Goal: Task Accomplishment & Management: Complete application form

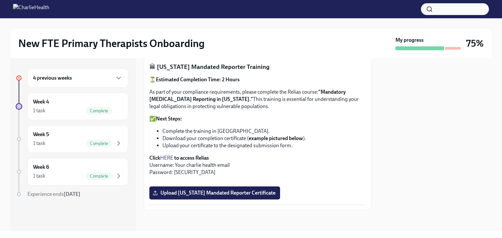
scroll to position [347, 0]
click at [185, 156] on strong "to access Relias" at bounding box center [191, 158] width 35 height 6
click at [166, 158] on link "HERE" at bounding box center [166, 158] width 13 height 6
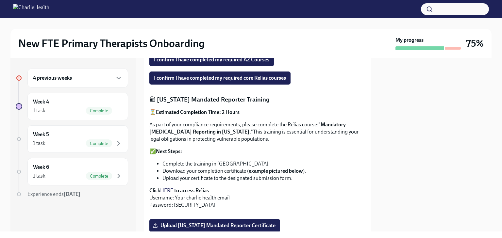
drag, startPoint x: 274, startPoint y: 100, endPoint x: 155, endPoint y: 98, distance: 118.2
click at [155, 98] on p "🏛 [US_STATE] Mandated Reporter Training" at bounding box center [257, 99] width 216 height 8
copy p "[US_STATE] Mandated Reporter Training"
click at [187, 191] on strong "to access Relias" at bounding box center [191, 190] width 35 height 6
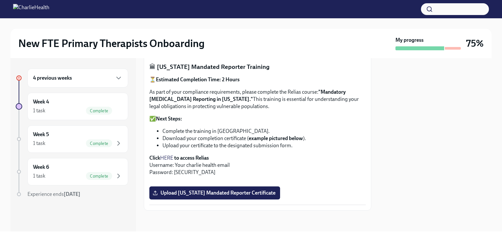
scroll to position [478, 0]
click at [108, 83] on div "4 previous weeks" at bounding box center [77, 78] width 101 height 19
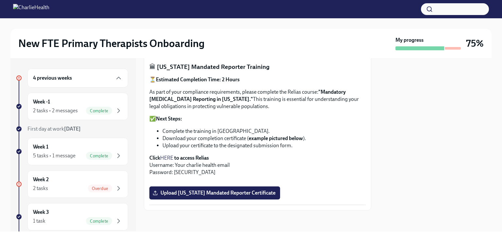
scroll to position [33, 0]
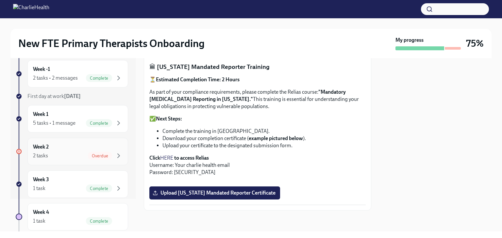
click at [68, 157] on div "2 tasks Overdue" at bounding box center [77, 156] width 89 height 8
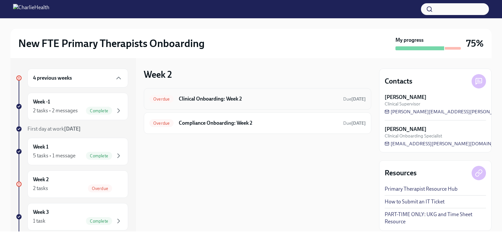
click at [245, 98] on h6 "Clinical Onboarding: Week 2" at bounding box center [258, 98] width 159 height 7
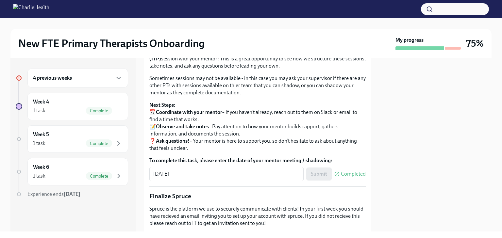
scroll to position [620, 0]
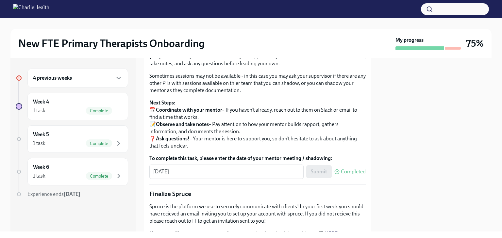
drag, startPoint x: 198, startPoint y: 111, endPoint x: 313, endPoint y: 68, distance: 122.7
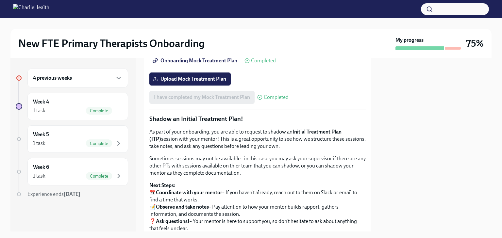
scroll to position [588, 0]
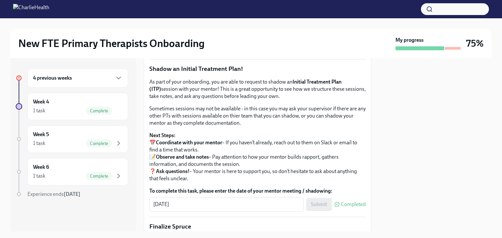
click at [176, 32] on span "Upload Mock Treatment Plan" at bounding box center [190, 29] width 72 height 7
click at [0, 0] on input "Upload Mock Treatment Plan" at bounding box center [0, 0] width 0 height 0
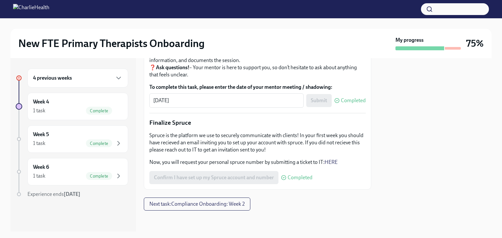
scroll to position [807, 0]
click at [64, 83] on div "4 previous weeks" at bounding box center [77, 78] width 101 height 19
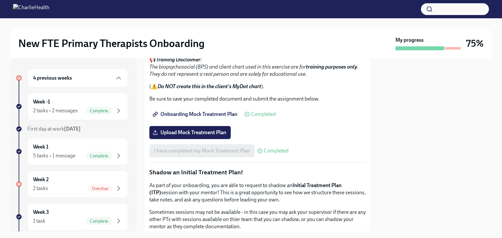
scroll to position [416, 0]
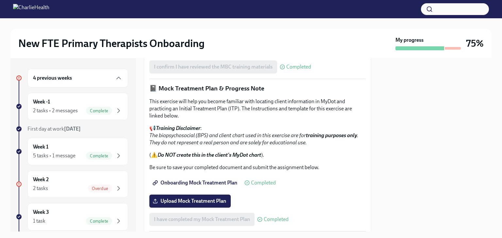
click at [39, 72] on div "4 previous weeks" at bounding box center [77, 78] width 101 height 19
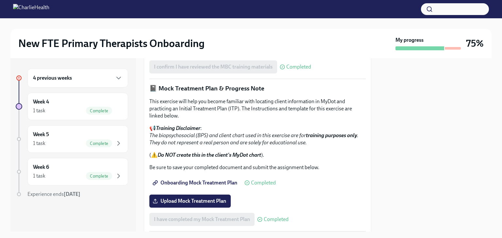
click at [47, 81] on h6 "4 previous weeks" at bounding box center [52, 77] width 39 height 7
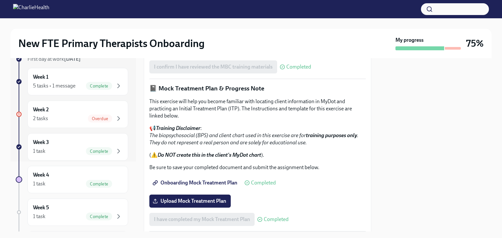
scroll to position [98, 0]
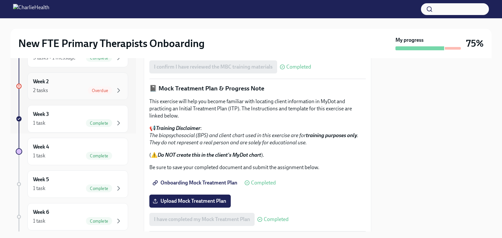
click at [95, 89] on span "Overdue" at bounding box center [100, 90] width 24 height 5
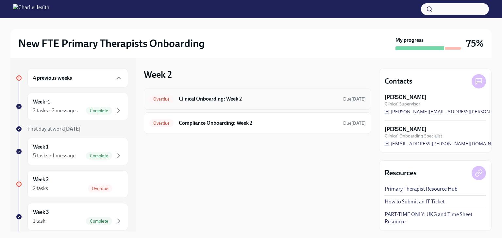
click at [245, 98] on h6 "Clinical Onboarding: Week 2" at bounding box center [258, 98] width 159 height 7
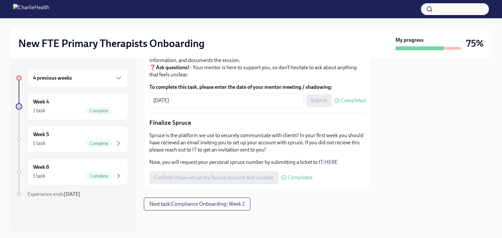
scroll to position [807, 0]
click at [49, 141] on div "1 task Complete" at bounding box center [77, 143] width 89 height 8
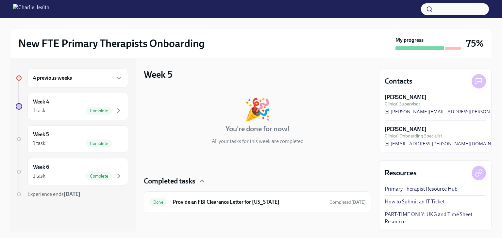
scroll to position [2, 0]
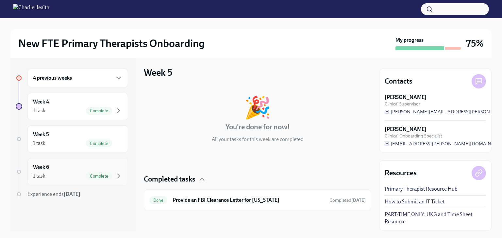
click at [63, 162] on div "Week 6 1 task Complete" at bounding box center [77, 171] width 101 height 27
click at [55, 77] on h6 "4 previous weeks" at bounding box center [52, 77] width 39 height 7
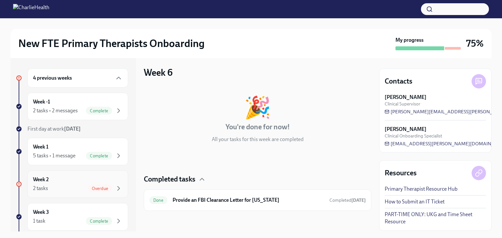
click at [80, 197] on div "Week 2 2 tasks Overdue" at bounding box center [77, 183] width 101 height 27
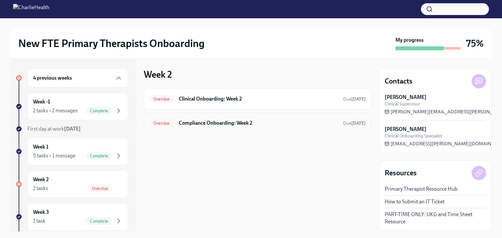
click at [220, 118] on div "Overdue Compliance Onboarding: Week 2 Due [DATE]" at bounding box center [257, 123] width 216 height 10
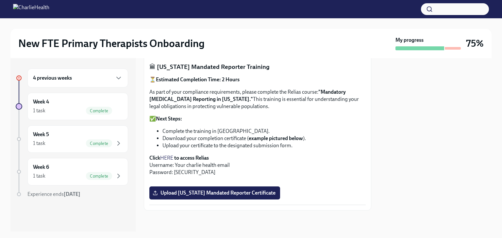
scroll to position [478, 0]
click at [234, 193] on span "Upload [US_STATE] Mandated Reporter Certificate" at bounding box center [214, 193] width 121 height 7
click at [0, 0] on input "Upload [US_STATE] Mandated Reporter Certificate" at bounding box center [0, 0] width 0 height 0
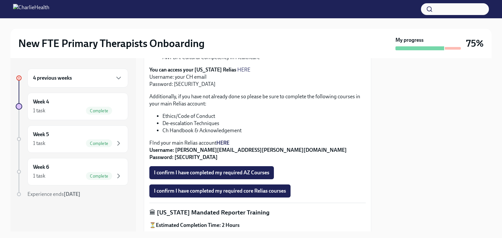
scroll to position [196, 0]
